Goal: Task Accomplishment & Management: Manage account settings

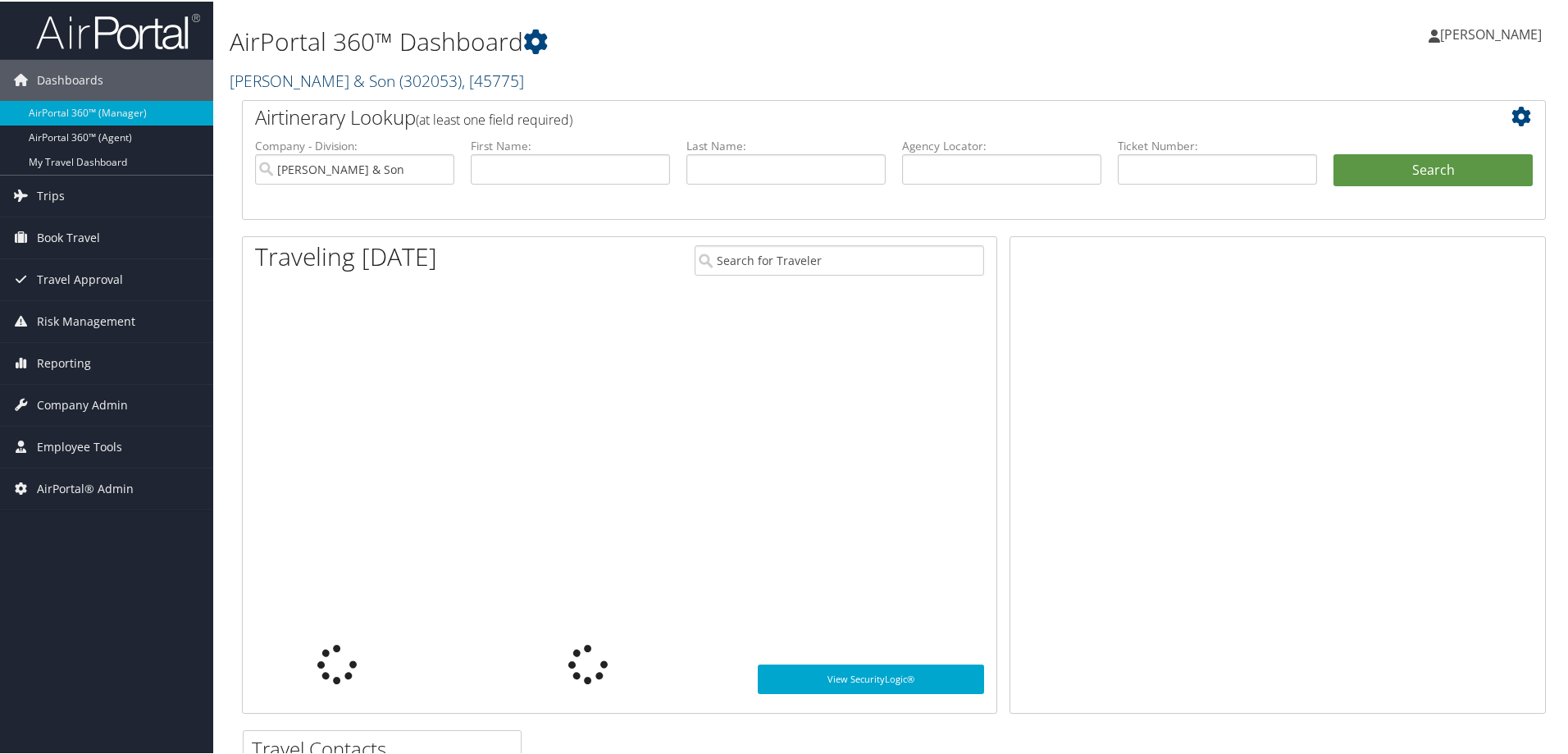
click at [279, 85] on link "CH Guenther & Son ( 302053 ) , [ 45775 ]" at bounding box center [377, 78] width 294 height 22
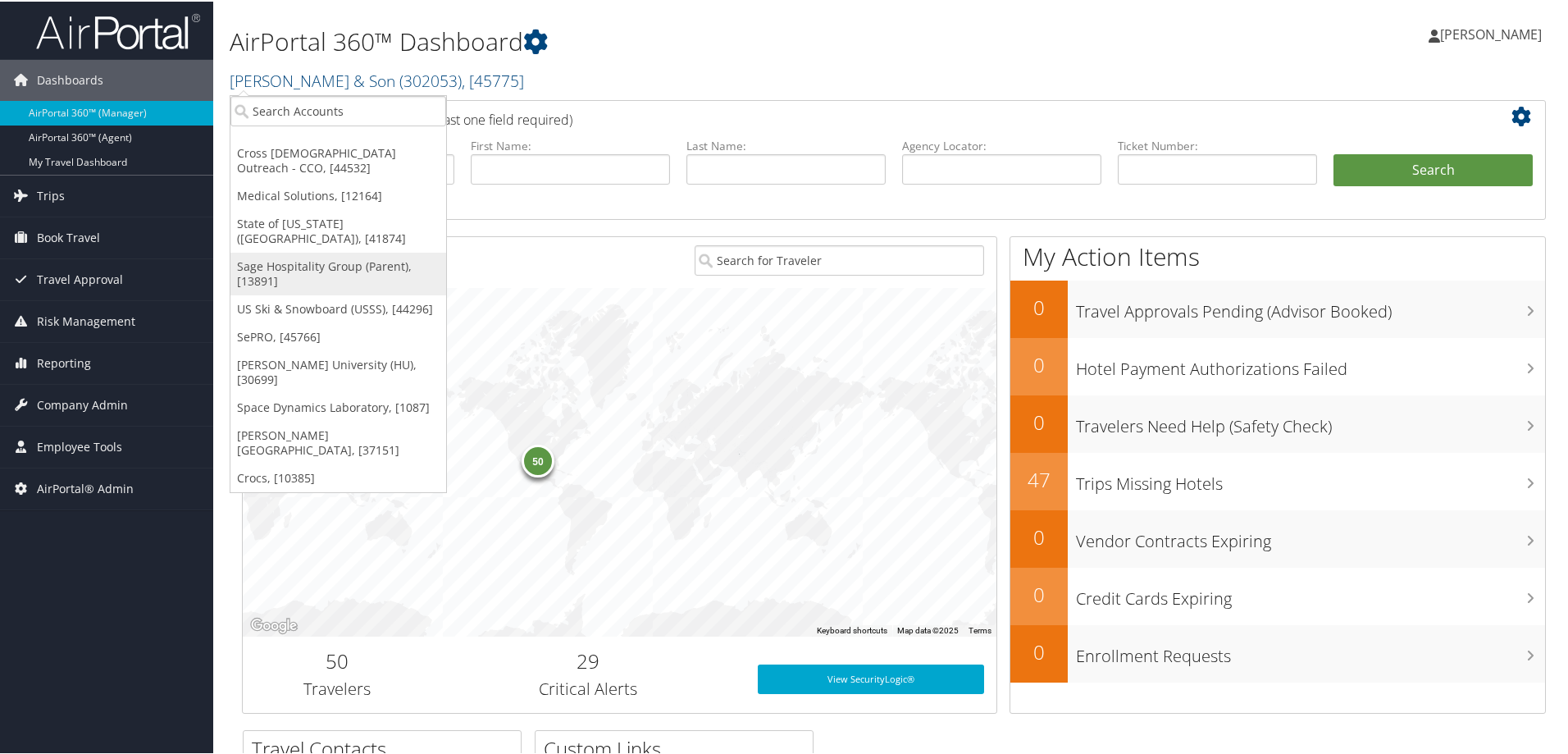
click at [305, 257] on link "Sage Hospitality Group (Parent), [13891]" at bounding box center [338, 272] width 216 height 43
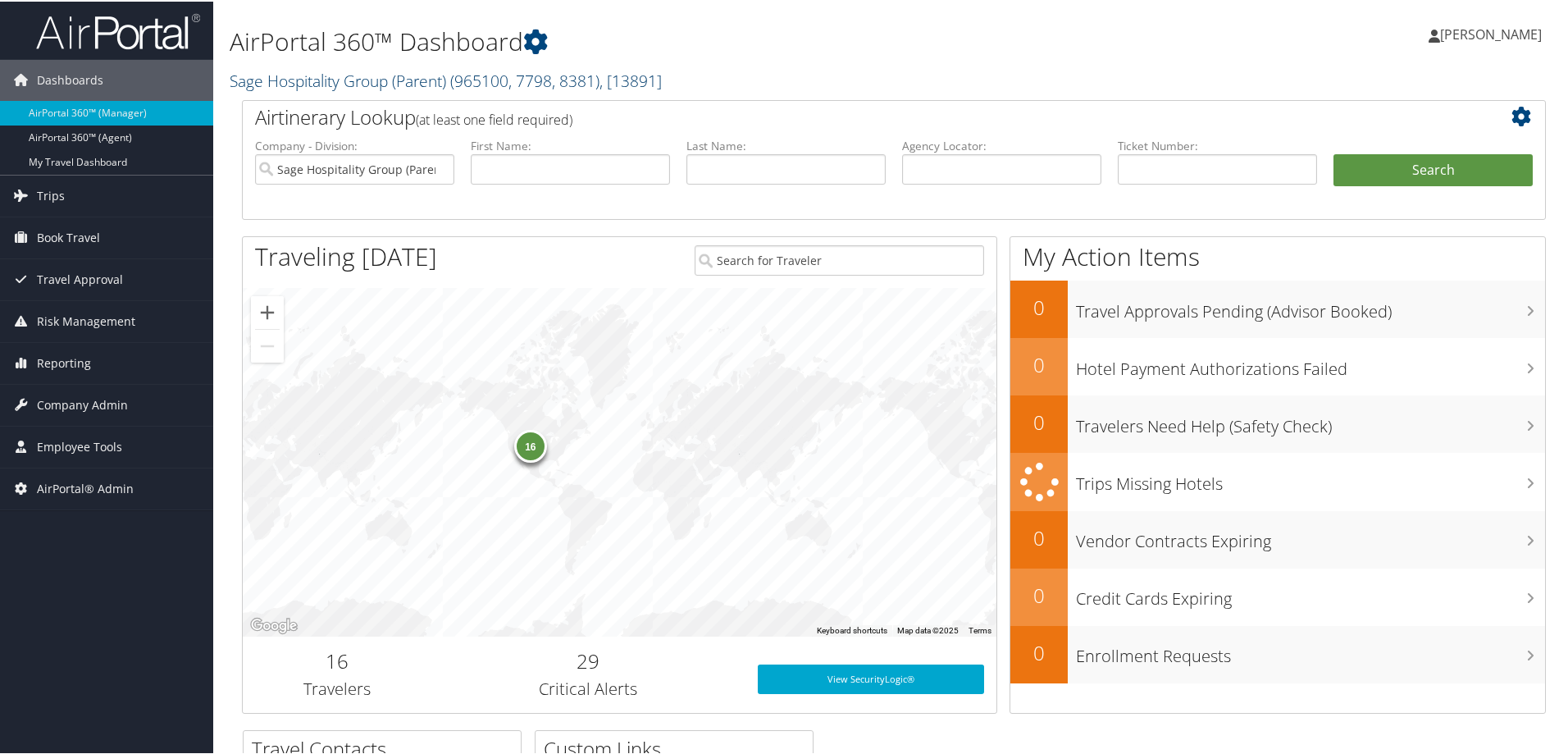
click at [300, 82] on link "Sage Hospitality Group (Parent) ( 965100, 7798, 8381 ) , [ 13891 ]" at bounding box center [446, 78] width 432 height 22
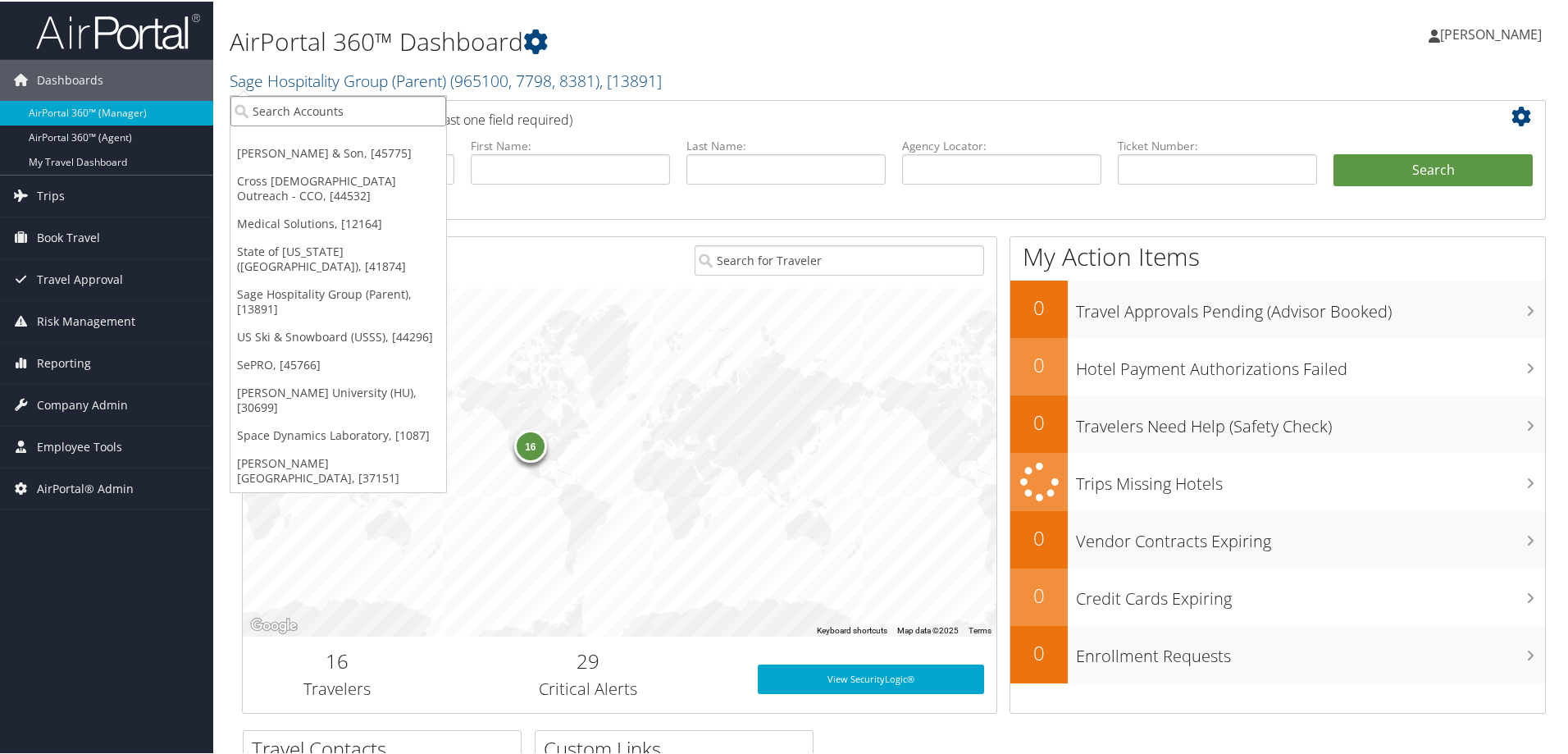
click at [300, 106] on input "search" at bounding box center [338, 109] width 216 height 30
type input "sage"
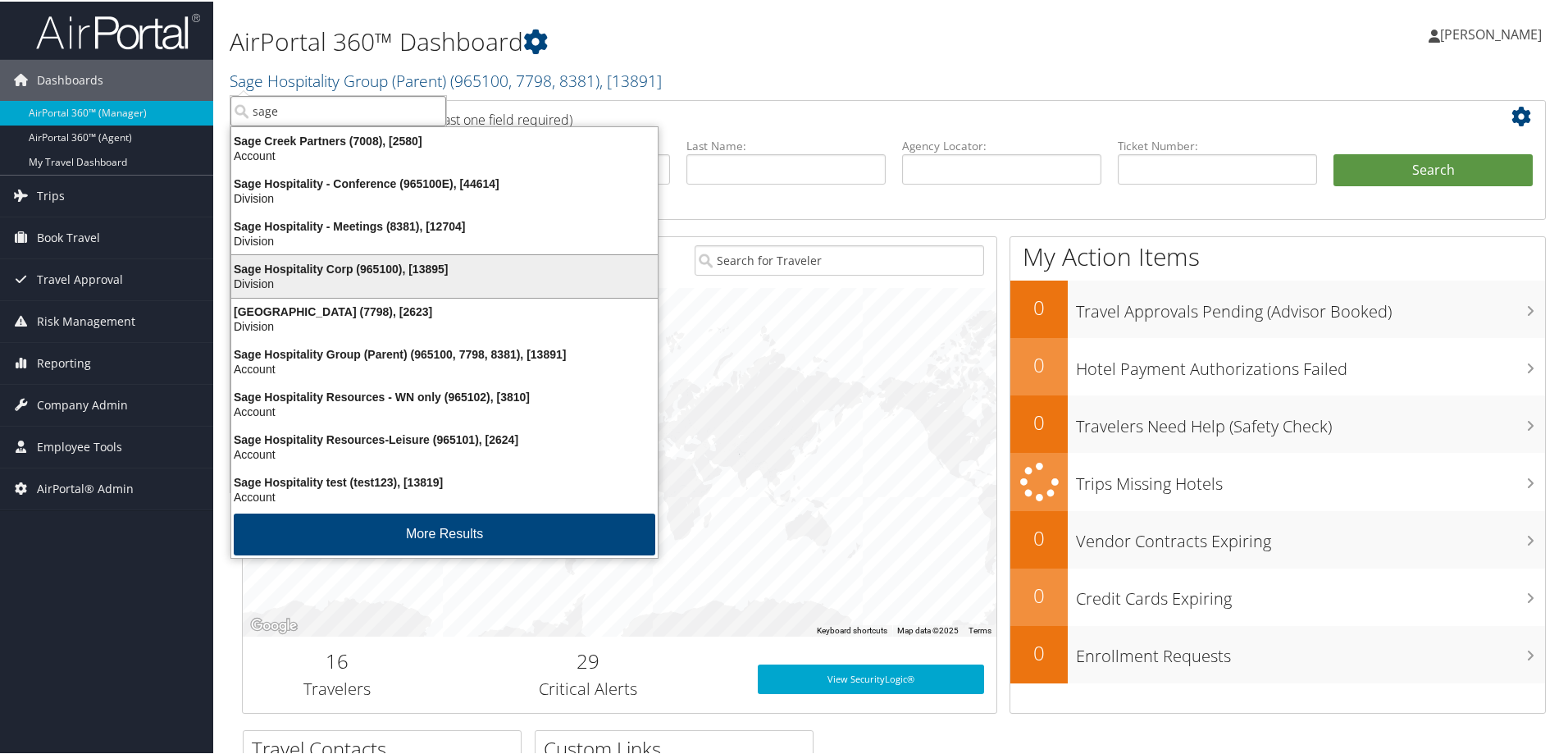
click at [326, 260] on div "Sage Hospitality Corp (965100), [13895]" at bounding box center [444, 267] width 446 height 15
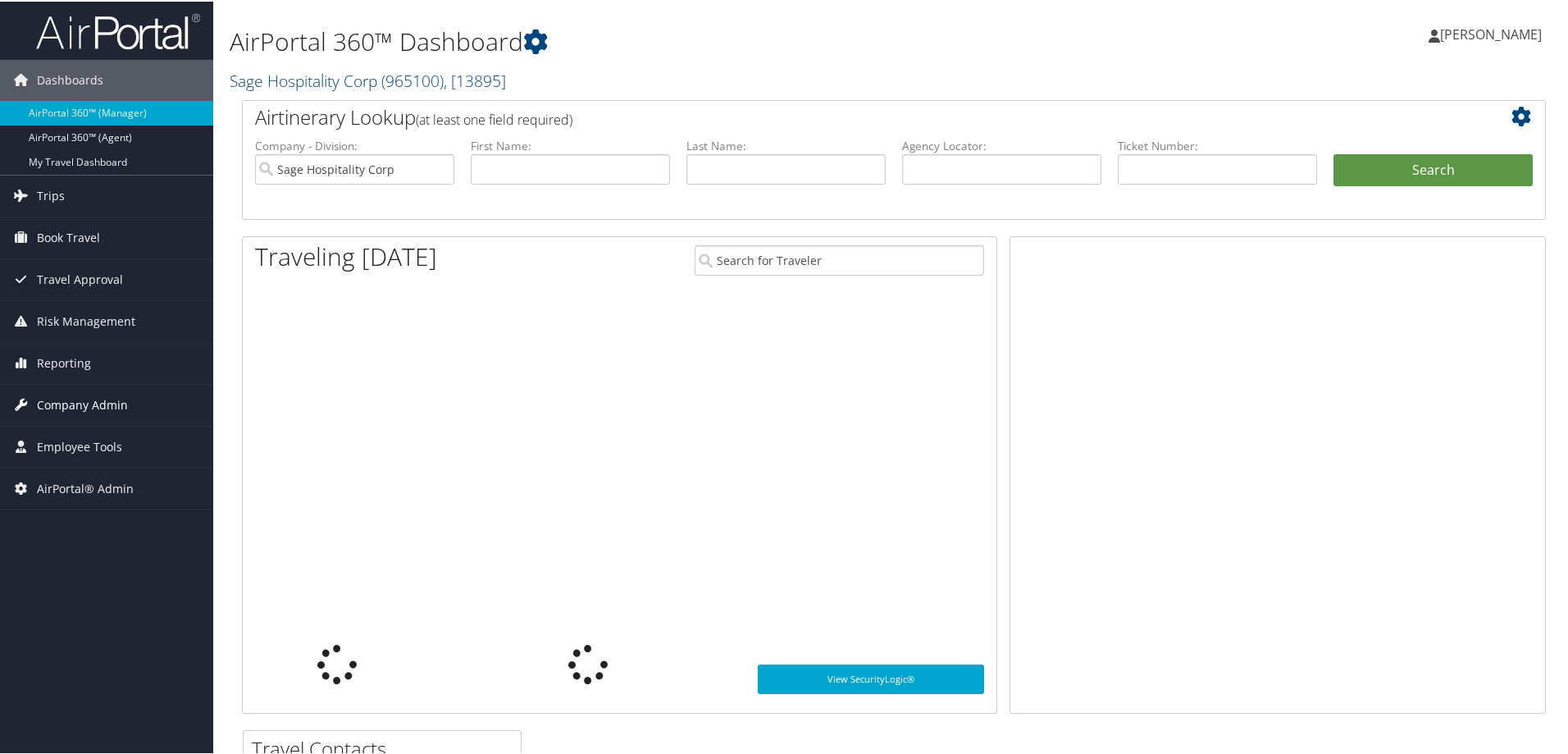
click at [62, 397] on span "Company Admin" at bounding box center [82, 403] width 91 height 41
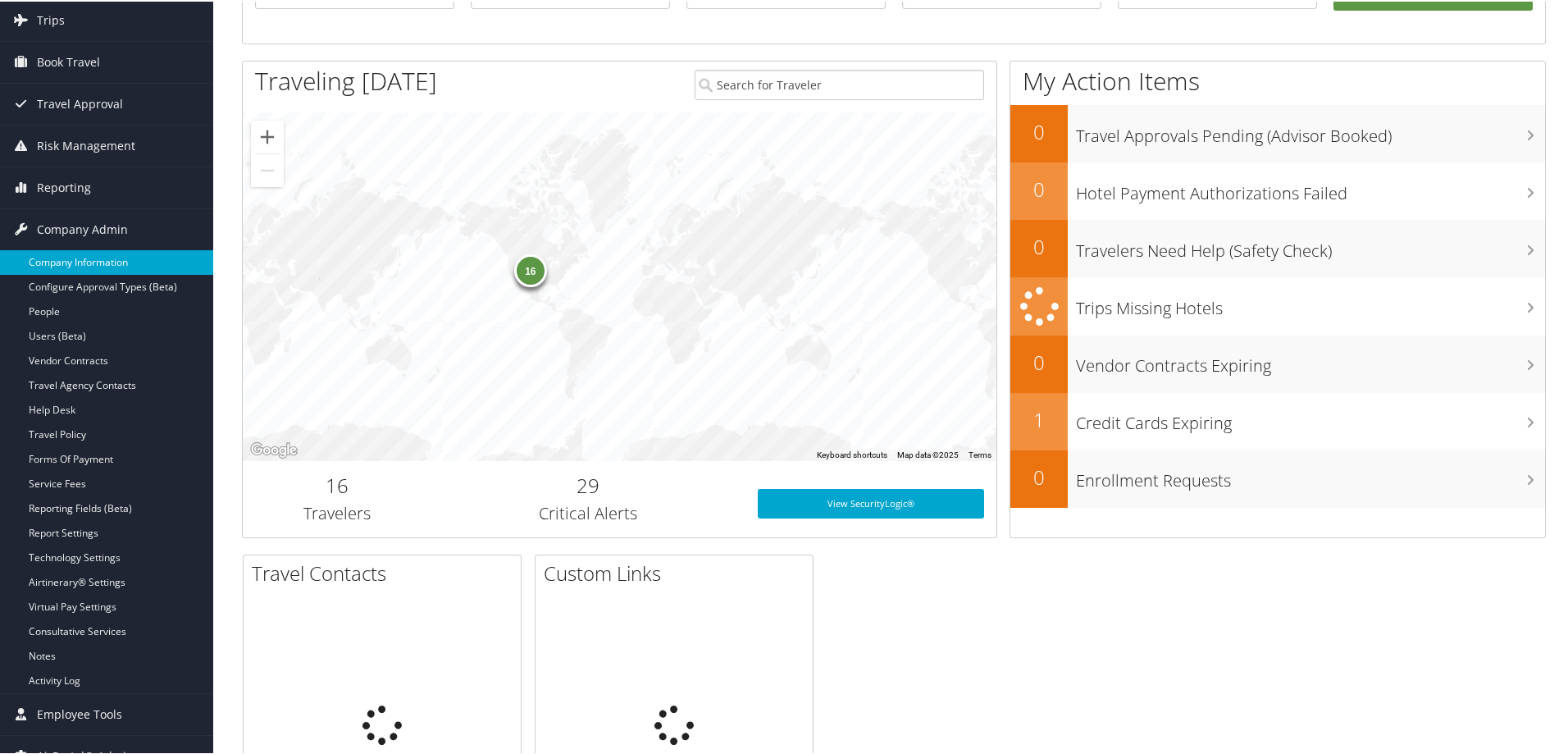
scroll to position [219, 0]
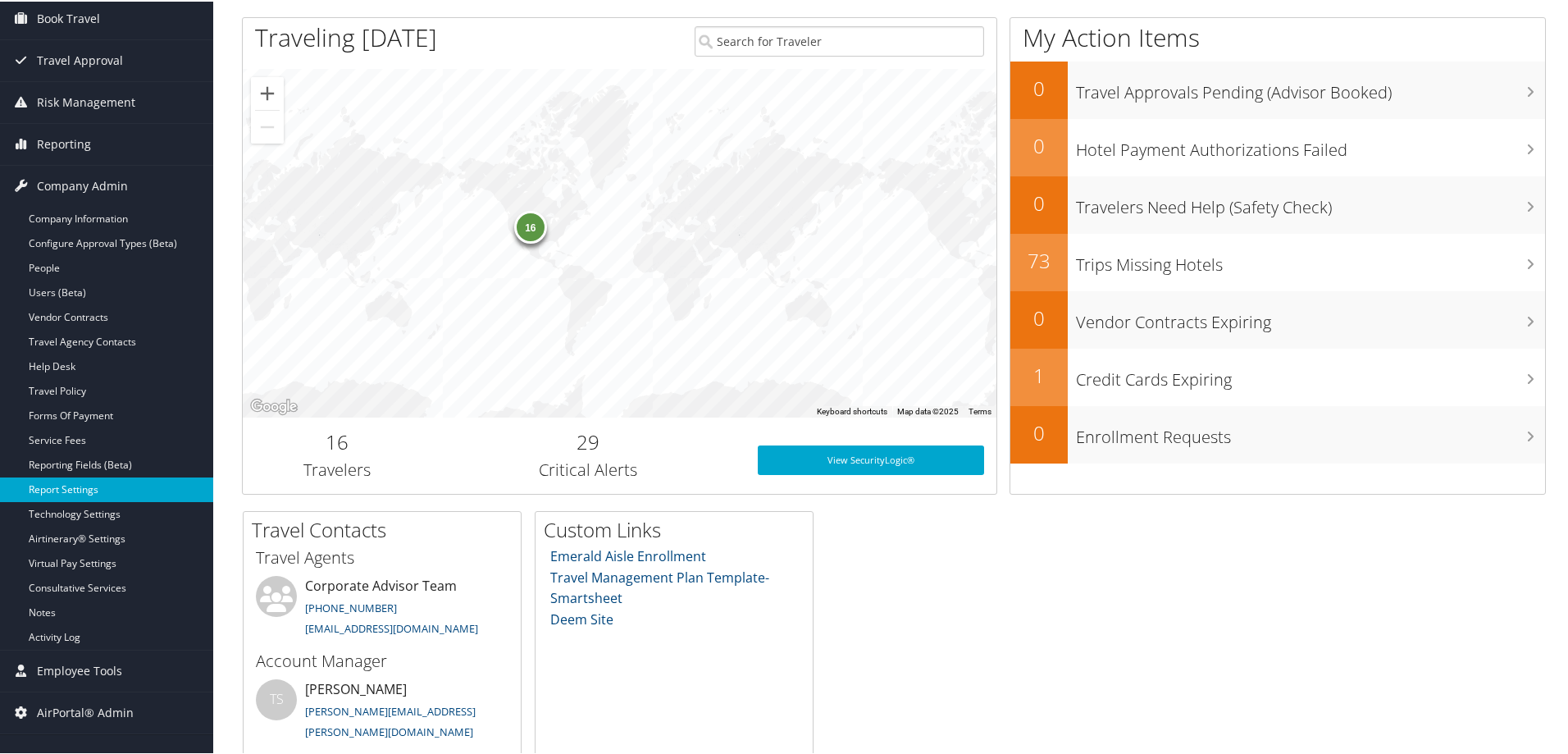
click at [64, 488] on link "Report Settings" at bounding box center [106, 488] width 213 height 24
